Goal: Task Accomplishment & Management: Manage account settings

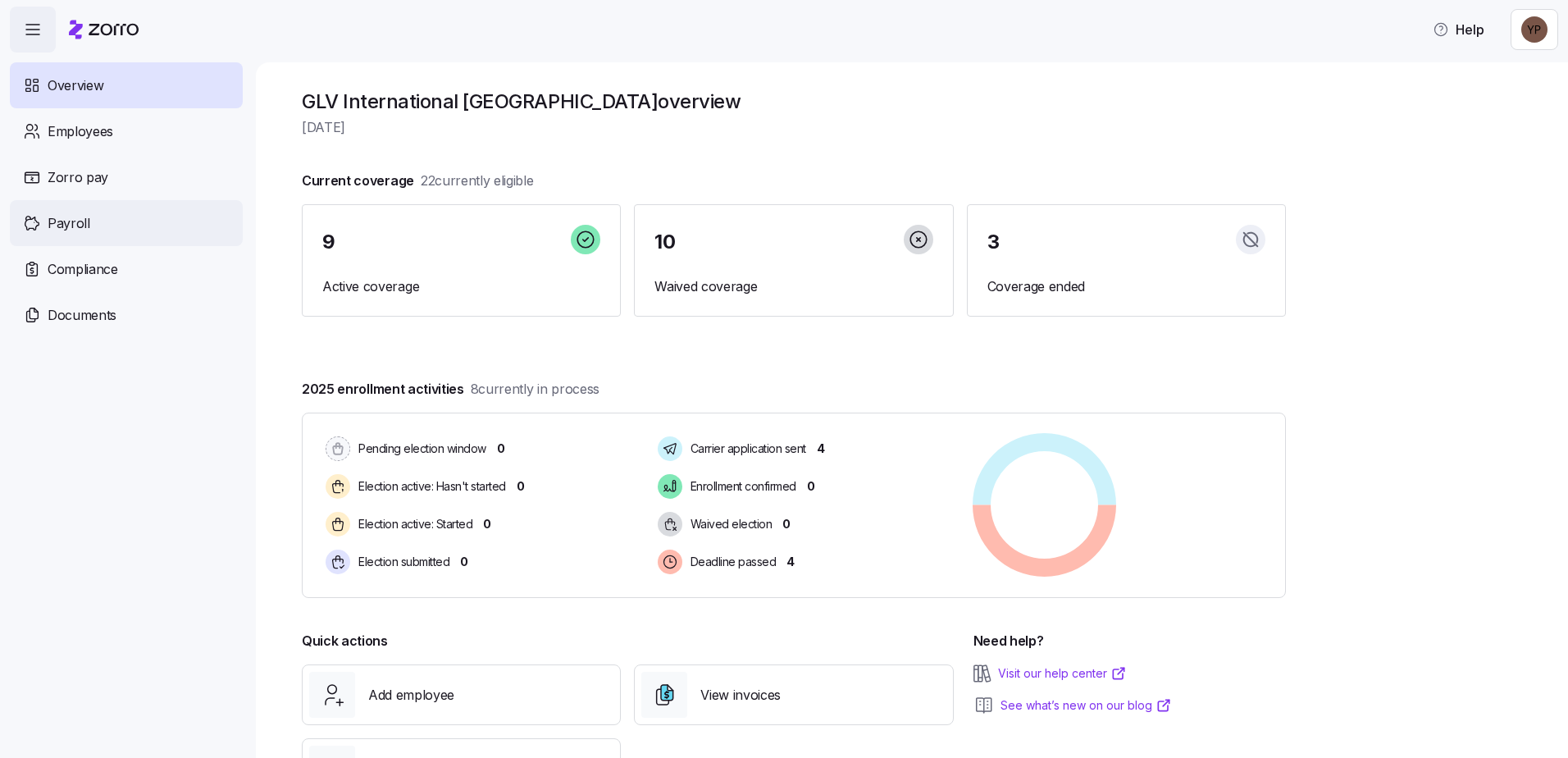
click at [80, 215] on span "Payroll" at bounding box center [69, 223] width 43 height 20
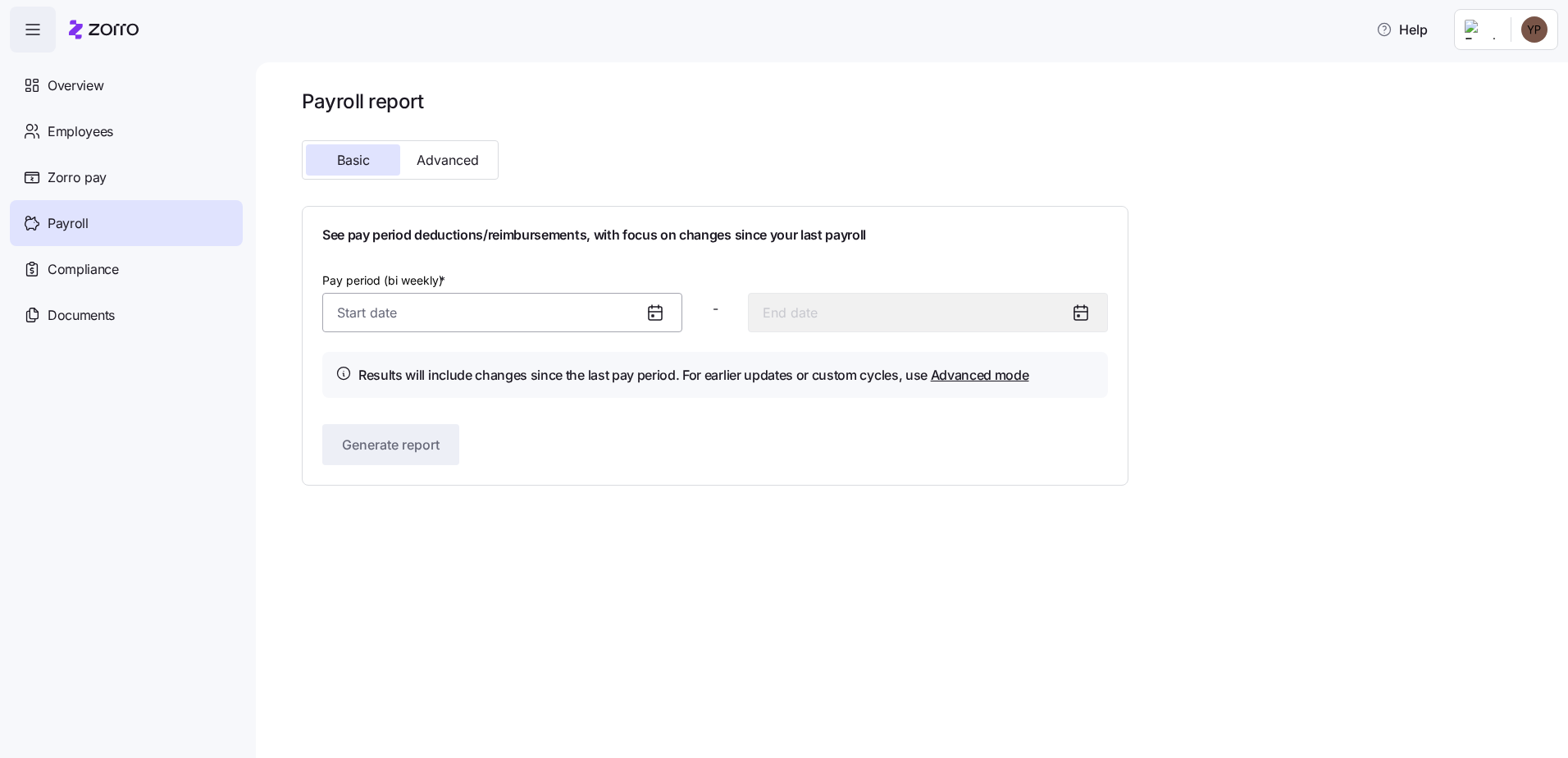
click at [391, 325] on input "Pay period (bi weekly) *" at bounding box center [502, 313] width 360 height 39
click at [567, 155] on div "Basic Advanced" at bounding box center [490, 160] width 392 height 52
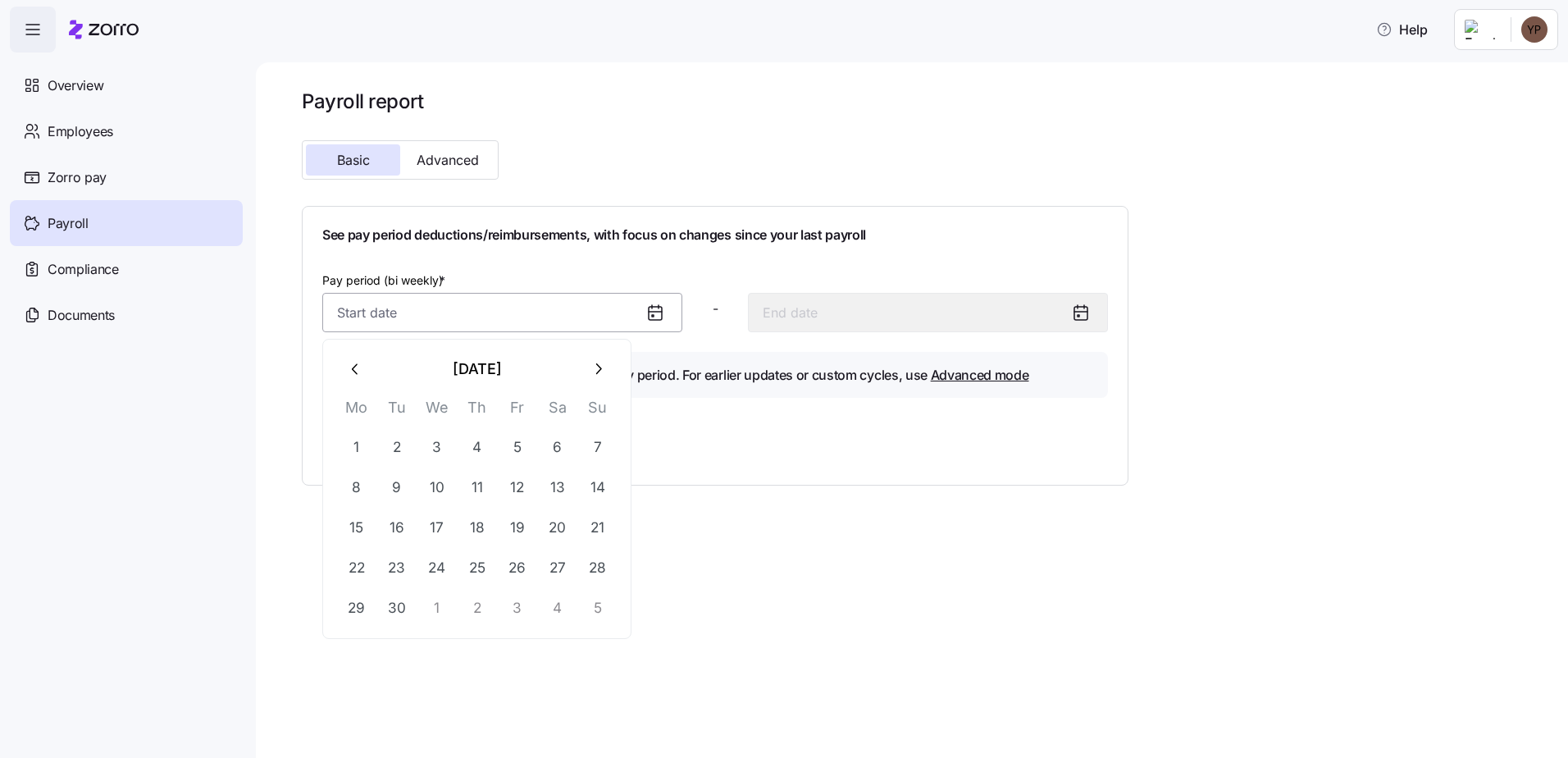
click at [433, 317] on input "Pay period (bi weekly) *" at bounding box center [502, 313] width 360 height 39
click at [593, 450] on button "7" at bounding box center [597, 446] width 39 height 39
type input "[DATE]"
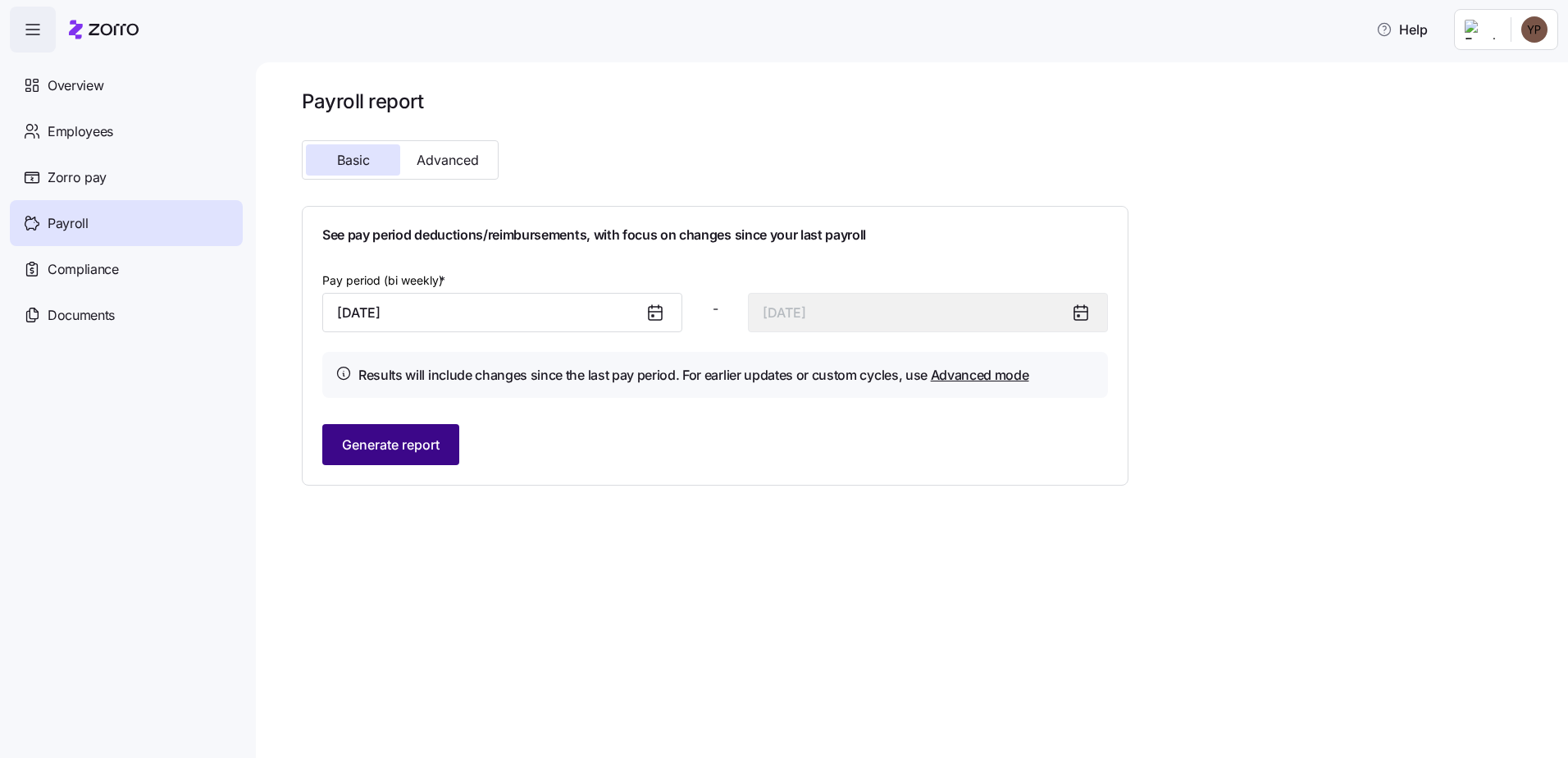
click at [386, 439] on span "Generate report" at bounding box center [391, 444] width 98 height 20
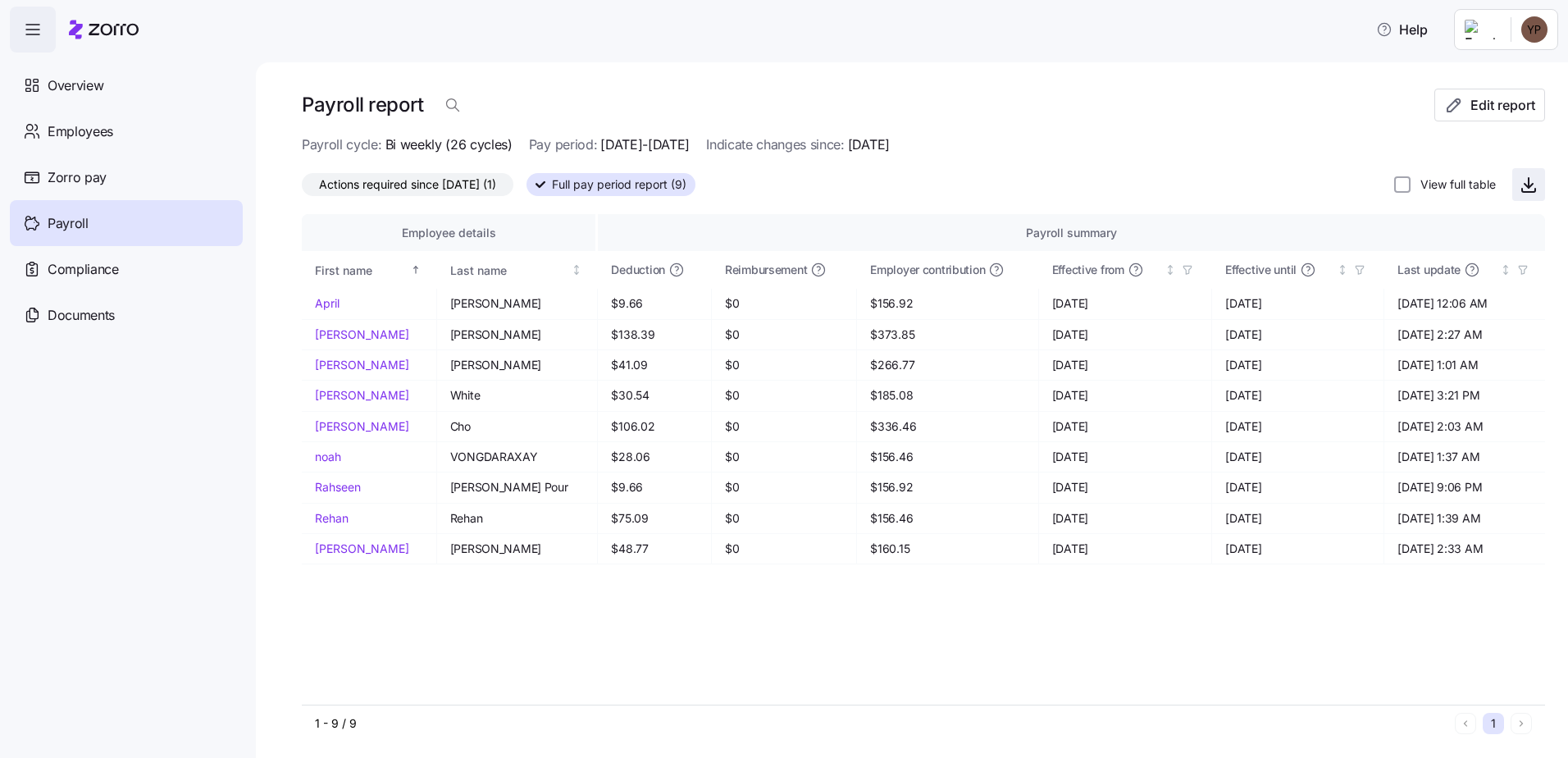
click at [1525, 187] on icon "button" at bounding box center [1529, 185] width 8 height 4
click at [62, 137] on span "Employees" at bounding box center [80, 131] width 66 height 20
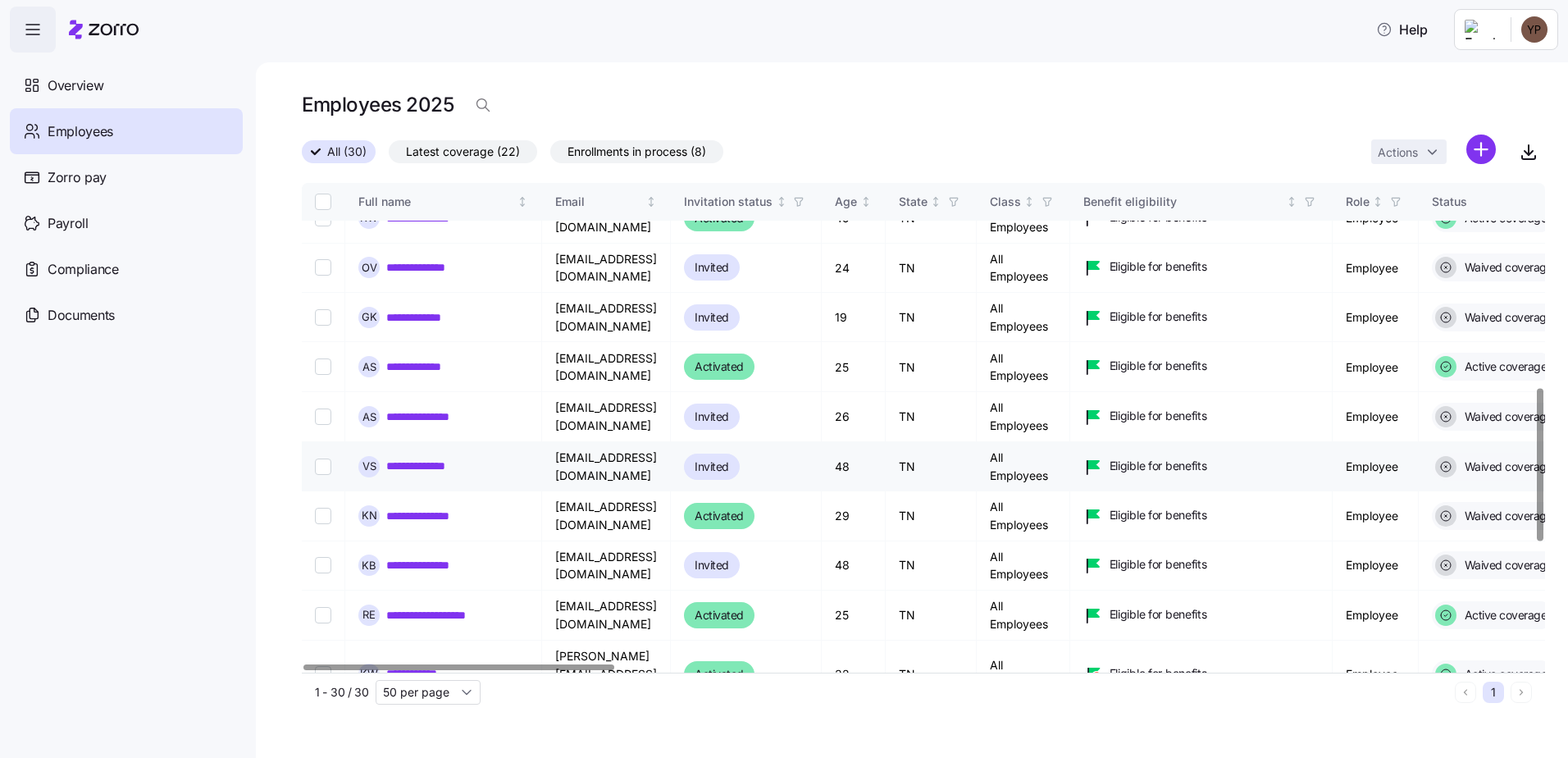
scroll to position [820, 0]
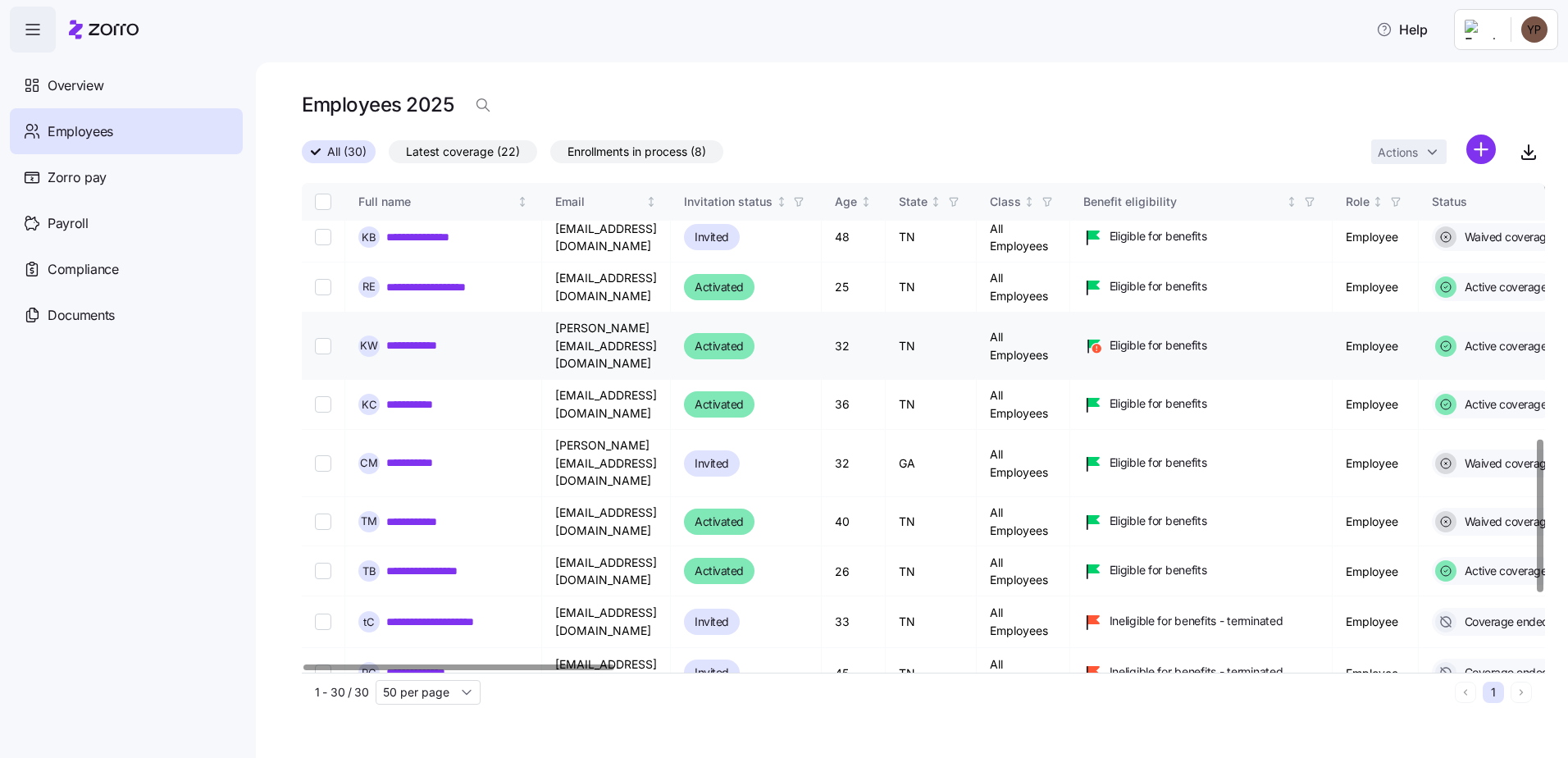
click at [421, 337] on link "**********" at bounding box center [421, 345] width 69 height 17
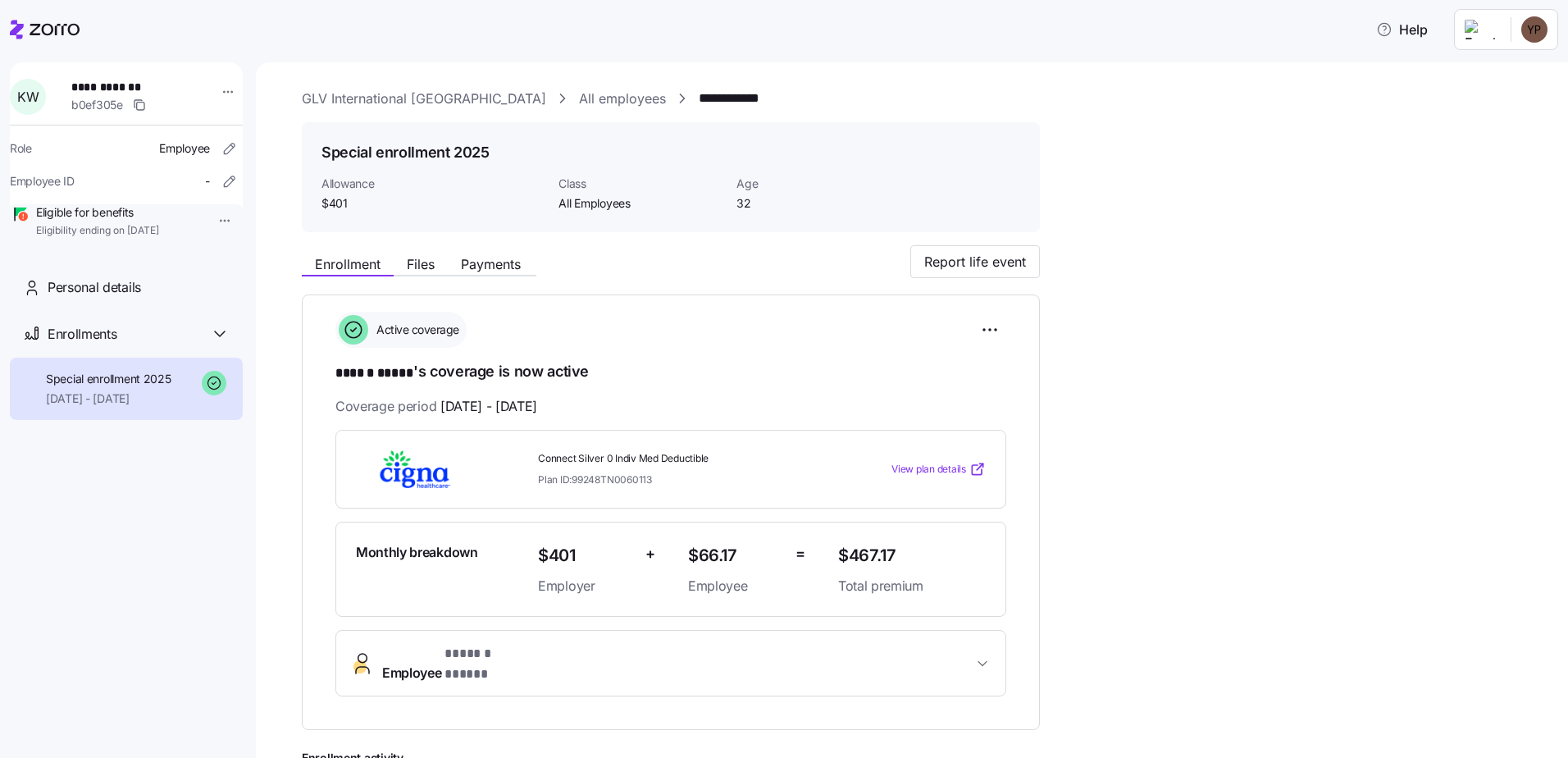
click at [37, 33] on icon at bounding box center [55, 30] width 50 height 11
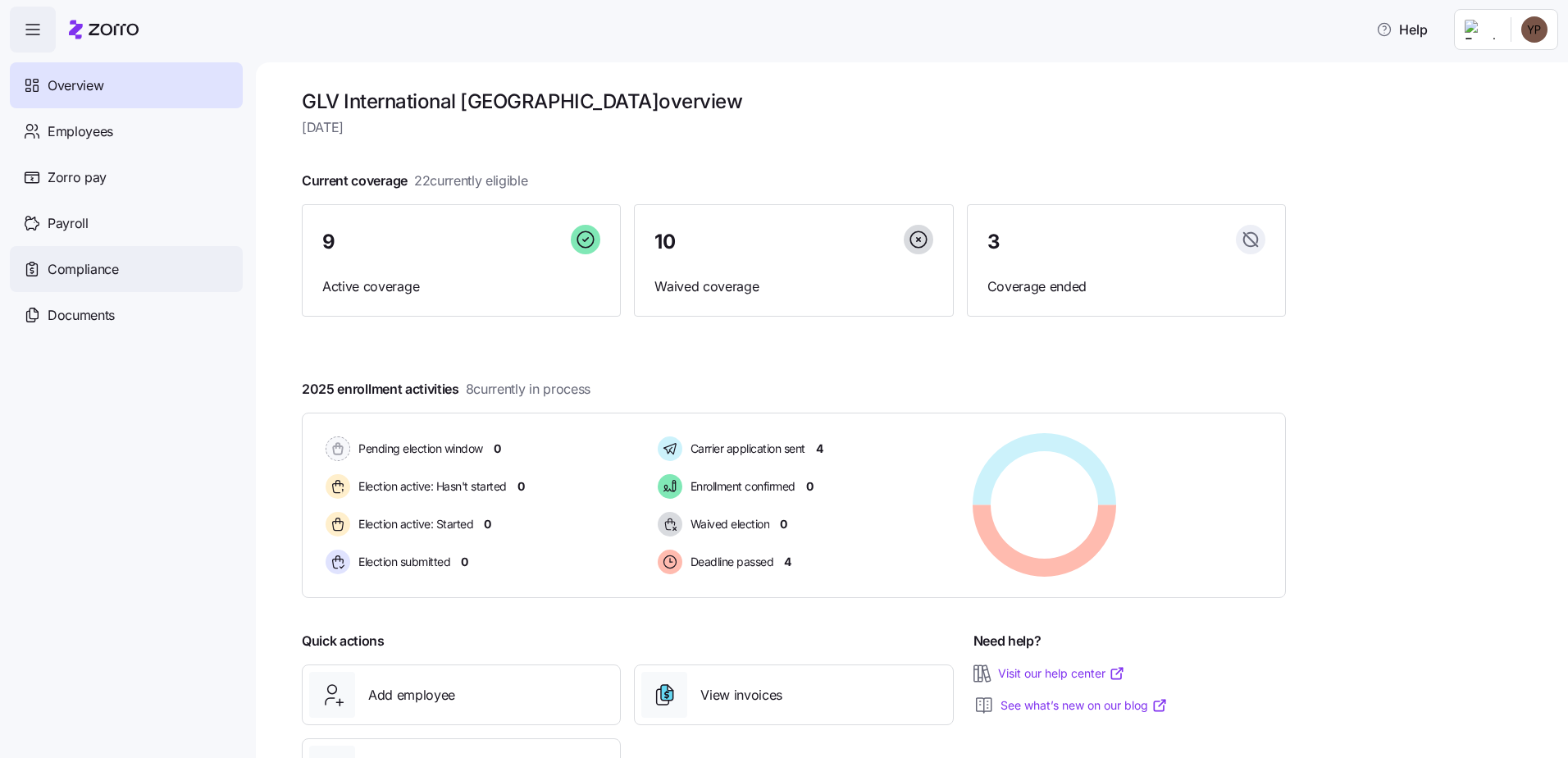
click at [86, 279] on span "Compliance" at bounding box center [83, 270] width 72 height 20
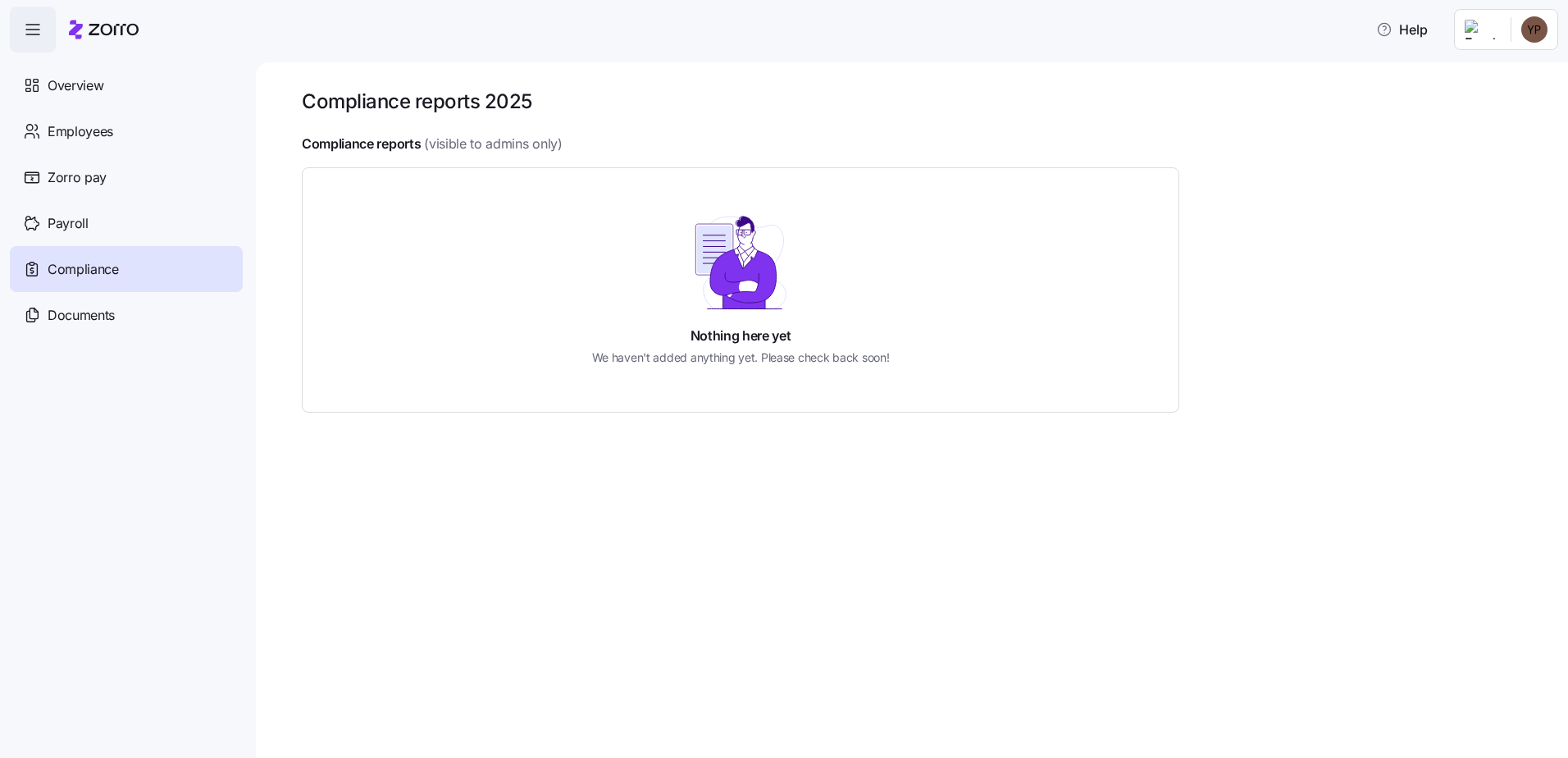
click at [124, 307] on div "Documents" at bounding box center [127, 314] width 233 height 46
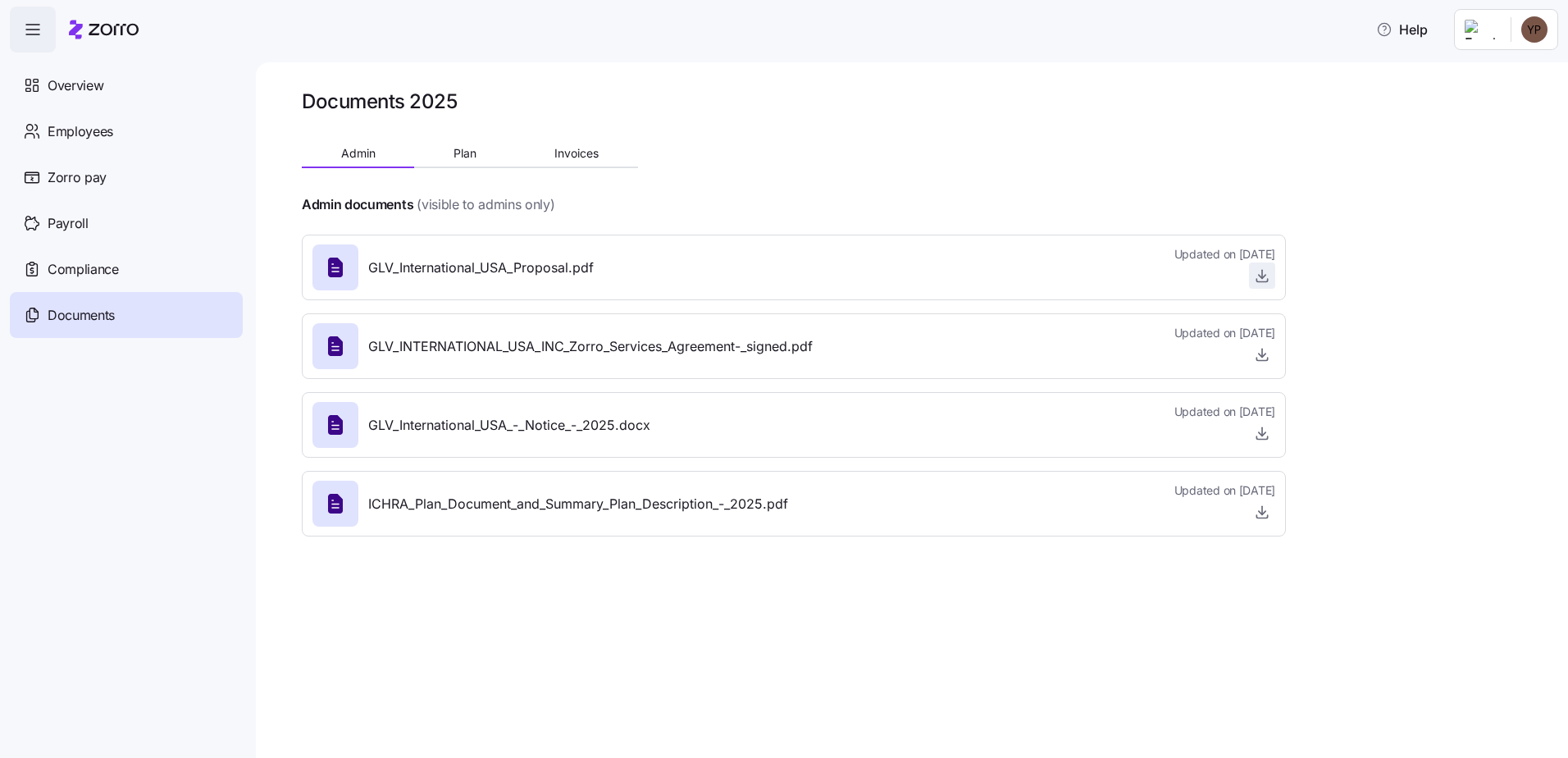
click at [1264, 280] on icon "button" at bounding box center [1263, 275] width 17 height 17
click at [72, 180] on span "Zorro pay" at bounding box center [76, 178] width 59 height 20
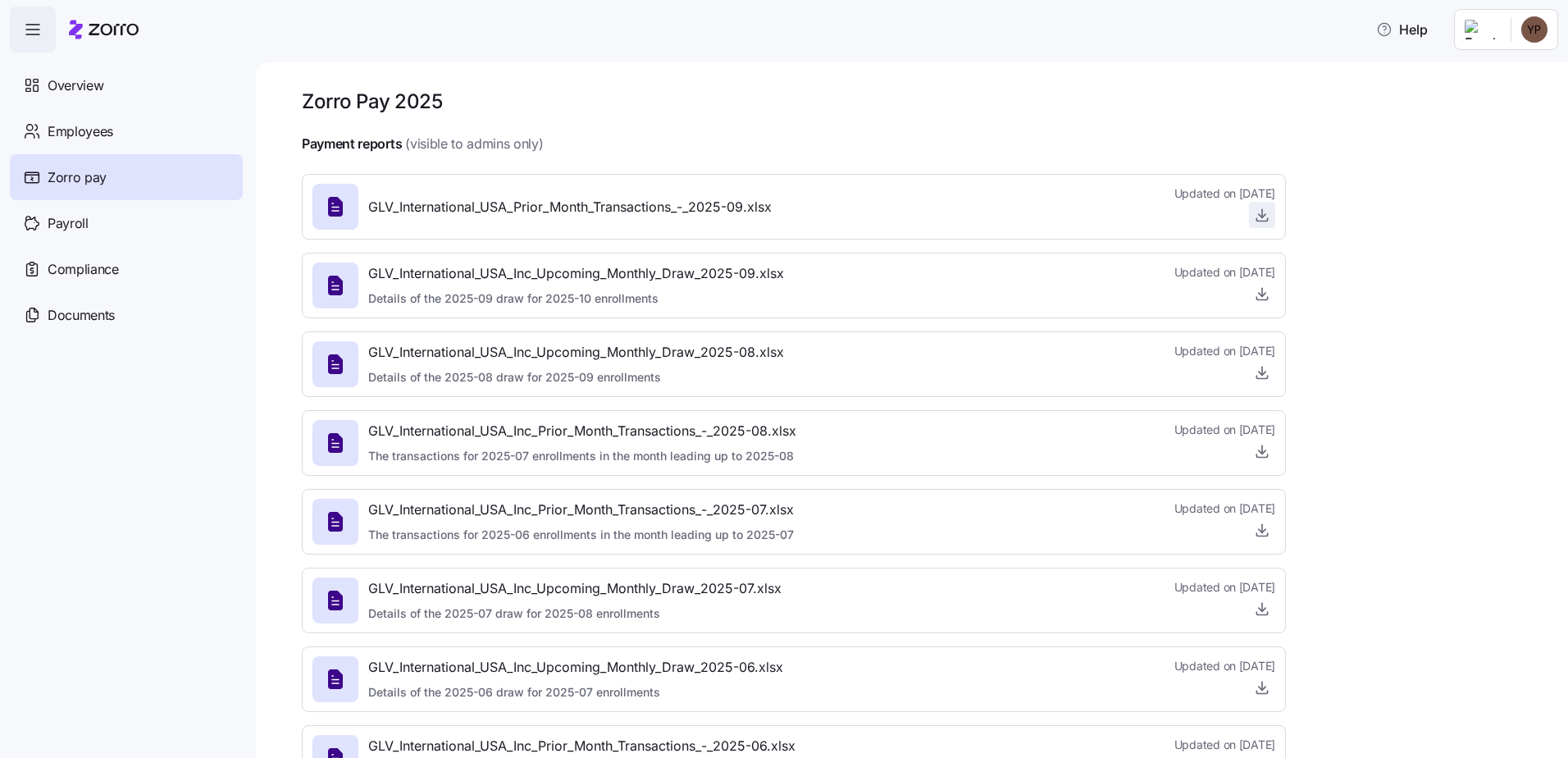
click at [1265, 218] on icon "button" at bounding box center [1263, 215] width 17 height 17
